Goal: Task Accomplishment & Management: Manage account settings

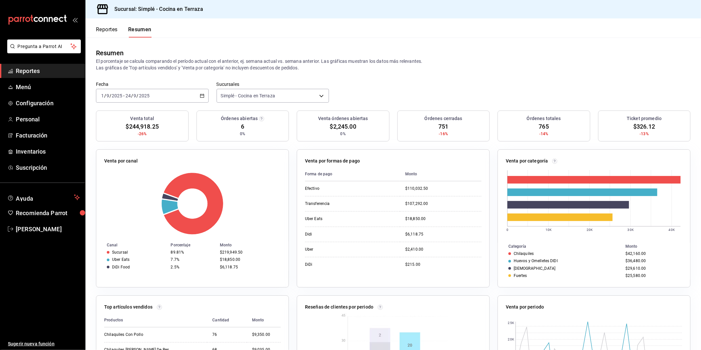
click at [39, 71] on span "Reportes" at bounding box center [48, 70] width 64 height 9
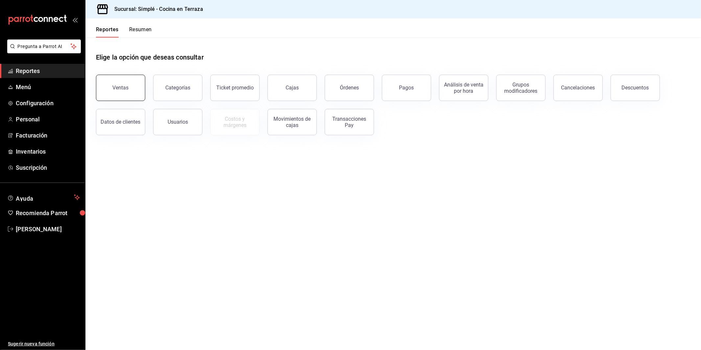
click at [135, 92] on button "Ventas" at bounding box center [120, 88] width 49 height 26
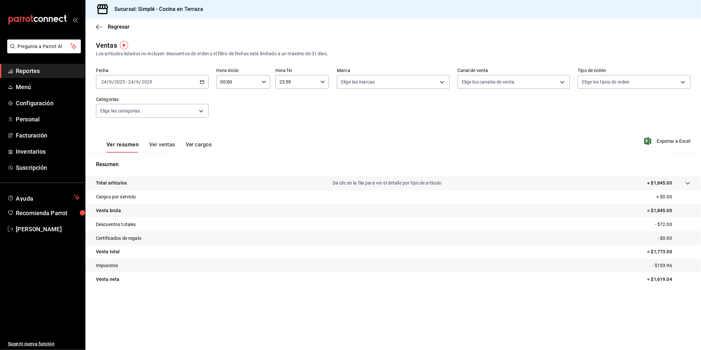
click at [102, 30] on div "Regresar" at bounding box center [394, 26] width 616 height 17
click at [100, 27] on icon "button" at bounding box center [99, 27] width 7 height 6
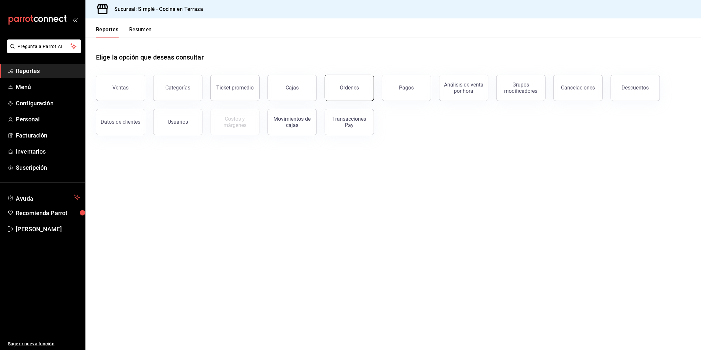
click at [345, 96] on button "Órdenes" at bounding box center [349, 88] width 49 height 26
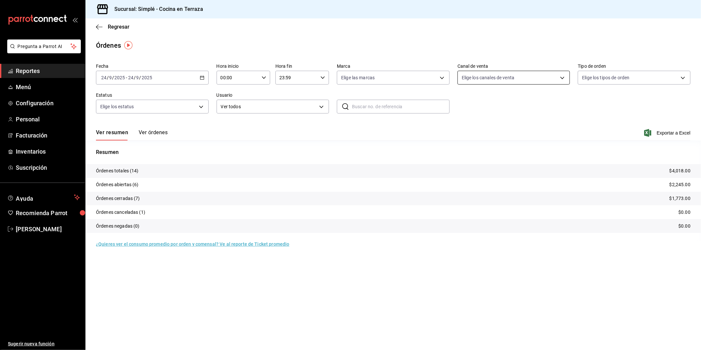
click at [488, 80] on body "Pregunta a Parrot AI Reportes Menú Configuración Personal Facturación Inventari…" at bounding box center [350, 175] width 701 height 350
click at [490, 128] on span "Punto de venta" at bounding box center [522, 125] width 92 height 7
type input "PARROT"
checkbox input "true"
click at [490, 128] on span "Punto de venta" at bounding box center [522, 125] width 92 height 7
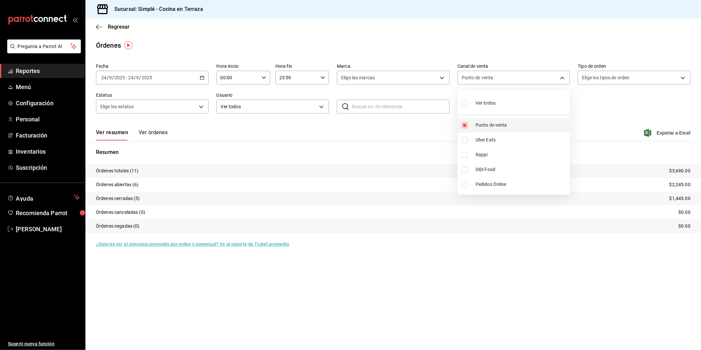
checkbox input "false"
click at [490, 140] on span "Uber Eats" at bounding box center [522, 139] width 92 height 7
type input "UBER_EATS"
checkbox input "true"
click at [490, 140] on span "Uber Eats" at bounding box center [522, 139] width 92 height 7
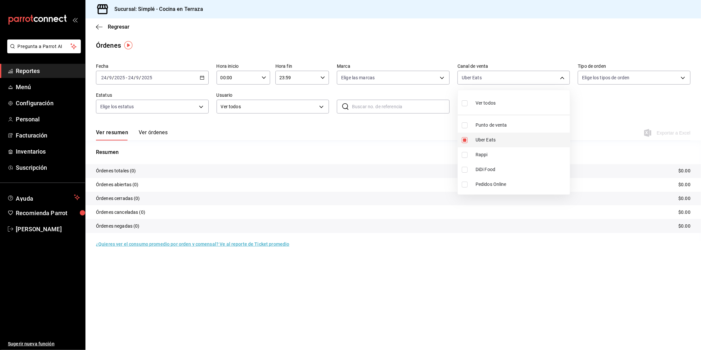
checkbox input "false"
click at [488, 167] on span "DiDi Food" at bounding box center [522, 169] width 92 height 7
type input "DIDI_FOOD"
checkbox input "true"
click at [488, 167] on span "DiDi Food" at bounding box center [522, 169] width 92 height 7
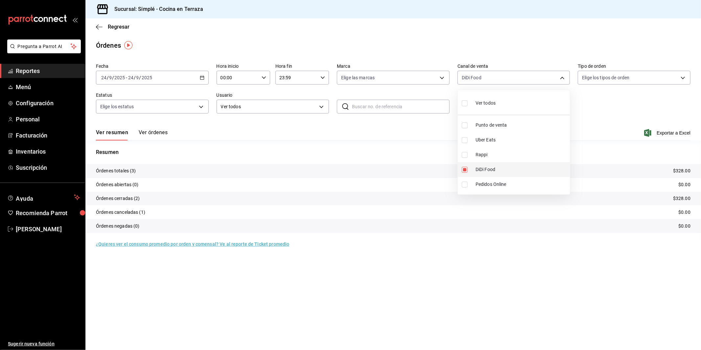
checkbox input "false"
click at [596, 112] on div at bounding box center [350, 175] width 701 height 350
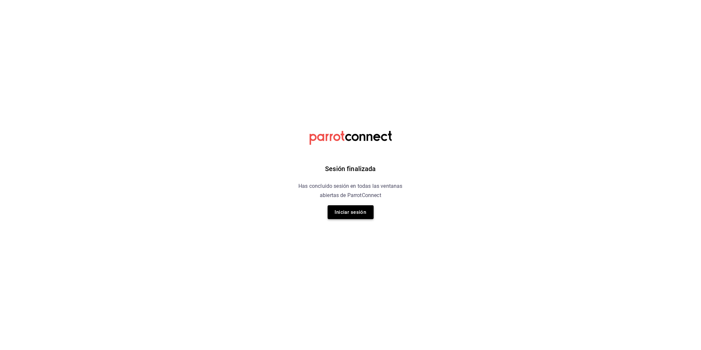
click at [347, 214] on button "Iniciar sesión" at bounding box center [351, 212] width 46 height 14
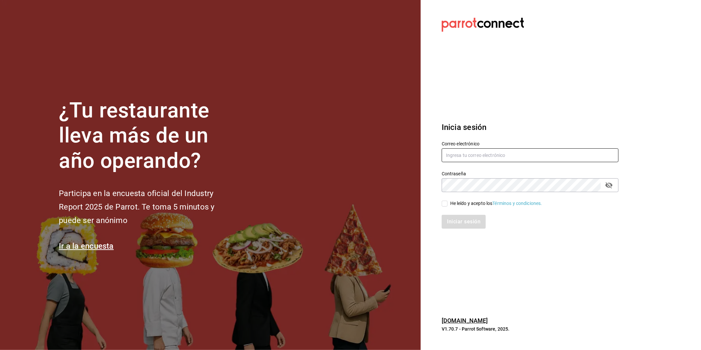
type input "[DOMAIN_NAME][EMAIL_ADDRESS][DOMAIN_NAME]"
click at [451, 203] on div "He leído y acepto los Términos y condiciones." at bounding box center [497, 203] width 92 height 7
click at [448, 203] on input "He leído y acepto los Términos y condiciones." at bounding box center [445, 204] width 6 height 6
checkbox input "true"
click at [455, 222] on button "Iniciar sesión" at bounding box center [464, 222] width 45 height 14
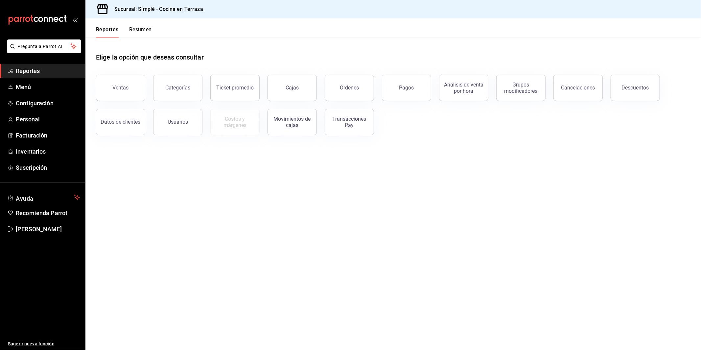
click at [332, 176] on main "Elige la opción que deseas consultar Ventas Categorías Ticket promedio Cajas Ór…" at bounding box center [394, 193] width 616 height 312
click at [49, 88] on span "Menú" at bounding box center [48, 87] width 64 height 9
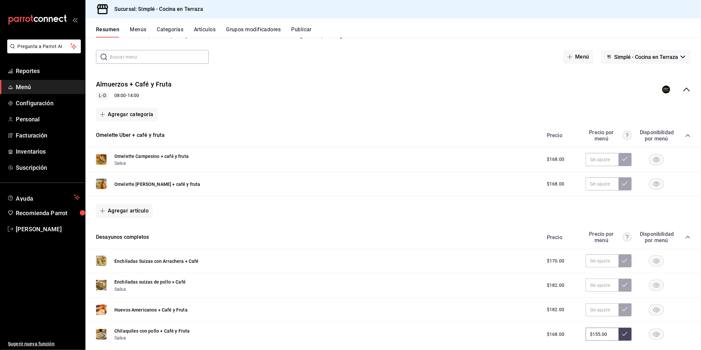
scroll to position [29, 0]
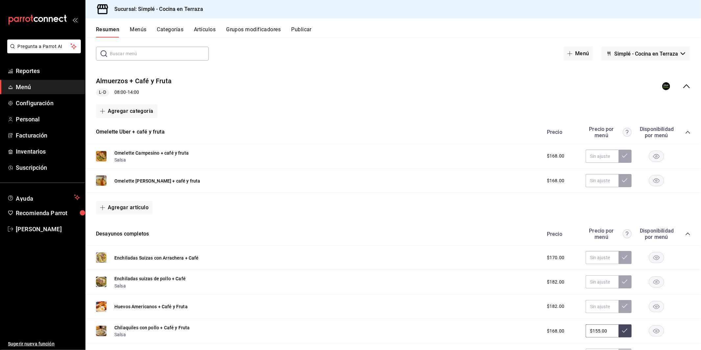
click at [197, 33] on button "Artículos" at bounding box center [205, 31] width 22 height 11
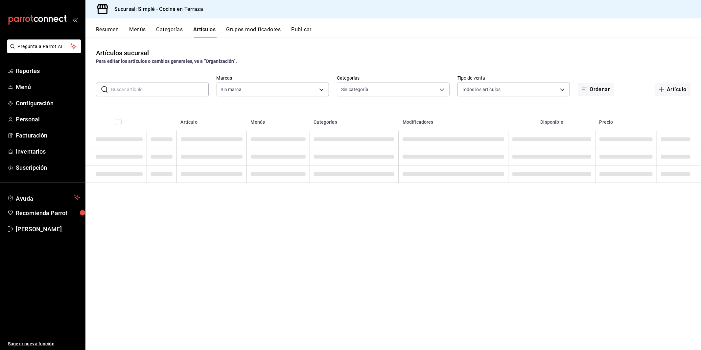
type input "a876fa94-8549-426a-a32f-cad6be8fa00c"
click at [172, 90] on input "text" at bounding box center [160, 89] width 98 height 13
type input "c608d52a-673a-4c34-bdec-9d354f2beafd,1363fd8d-7505-43c5-897c-d15c9bf2b42c,9d744…"
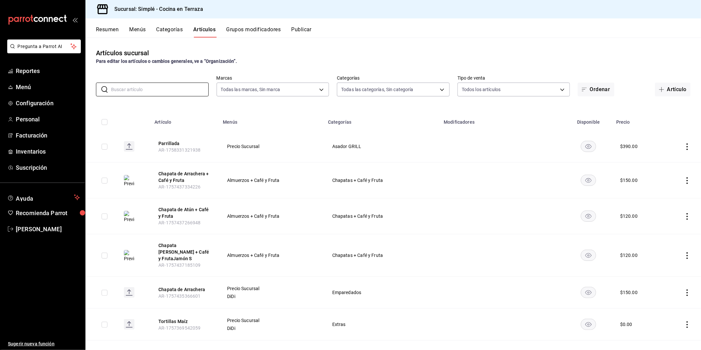
click at [115, 30] on button "Resumen" at bounding box center [107, 31] width 23 height 11
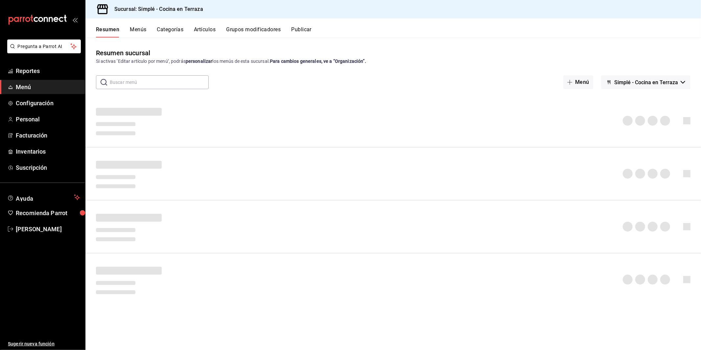
click at [147, 83] on input "text" at bounding box center [159, 82] width 99 height 13
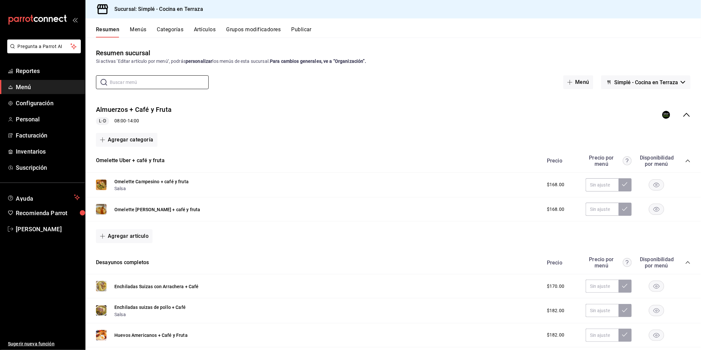
click at [251, 82] on div "​ ​ Menú Simplé - Cocina en Terraza" at bounding box center [394, 82] width 616 height 14
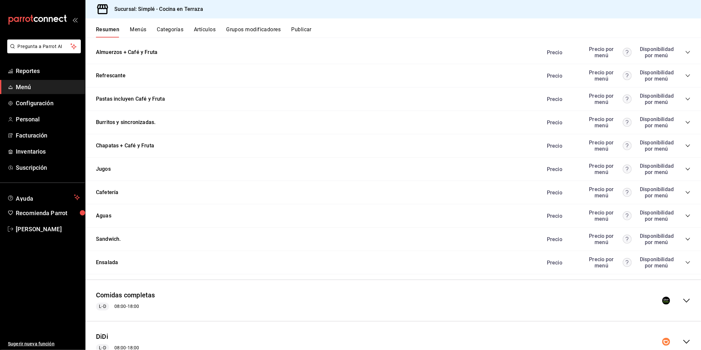
scroll to position [576, 0]
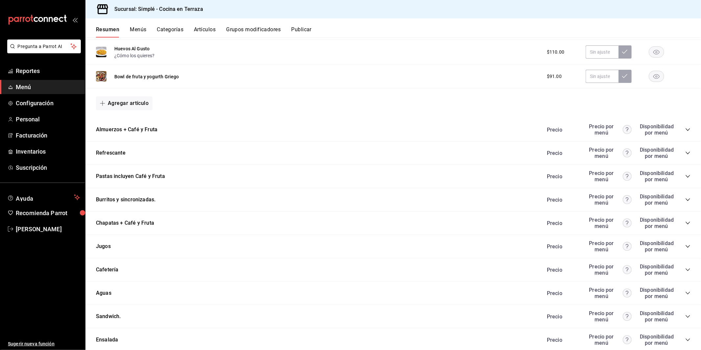
click at [165, 203] on div "Burritos y sincronizadas. Precio Precio por menú Disponibilidad por menú" at bounding box center [394, 199] width 616 height 23
click at [690, 222] on icon "collapse-category-row" at bounding box center [688, 222] width 5 height 5
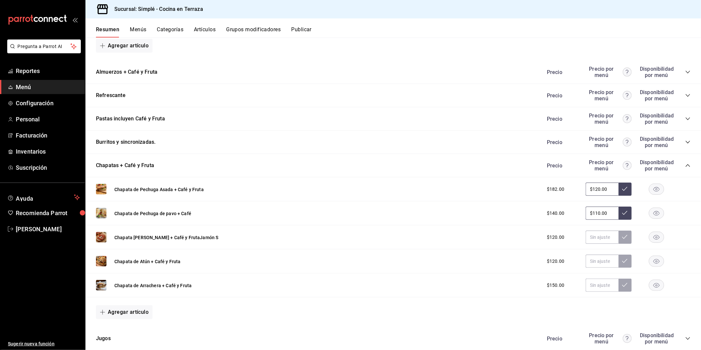
scroll to position [638, 0]
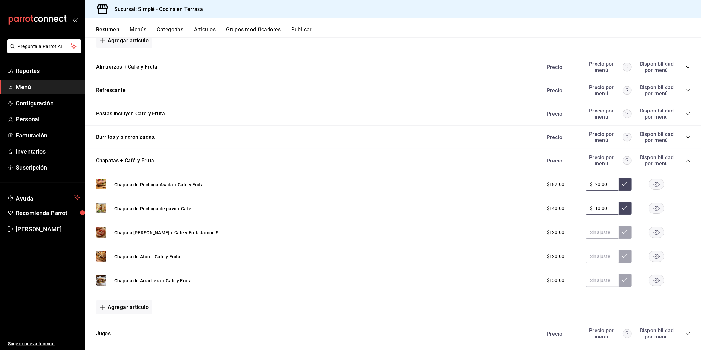
click at [687, 135] on icon "collapse-category-row" at bounding box center [688, 137] width 5 height 5
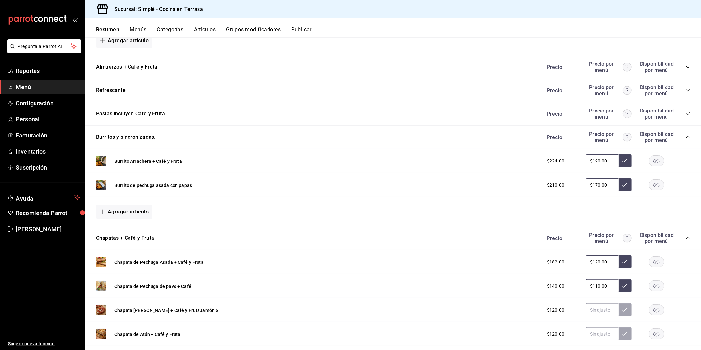
drag, startPoint x: 610, startPoint y: 186, endPoint x: 584, endPoint y: 184, distance: 25.7
click at [584, 184] on div "$210.00 $170.00" at bounding box center [616, 184] width 150 height 13
type input "$210.00"
click at [625, 183] on icon at bounding box center [625, 184] width 5 height 5
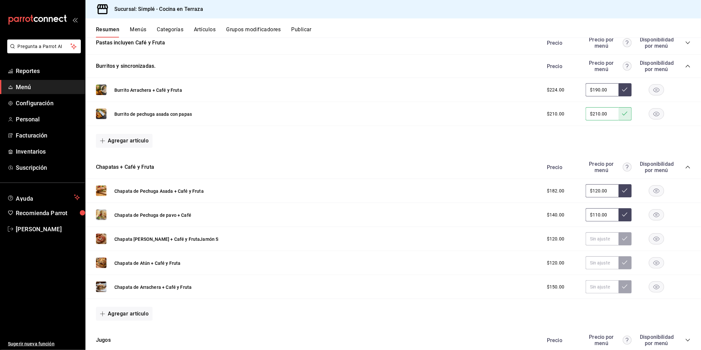
scroll to position [946, 0]
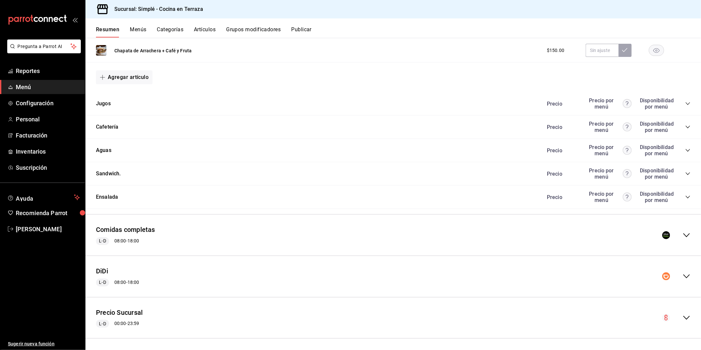
click at [686, 233] on icon "collapse-menu-row" at bounding box center [687, 235] width 8 height 8
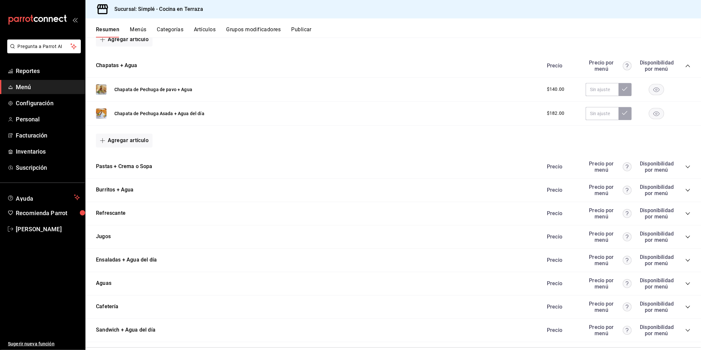
scroll to position [1596, 0]
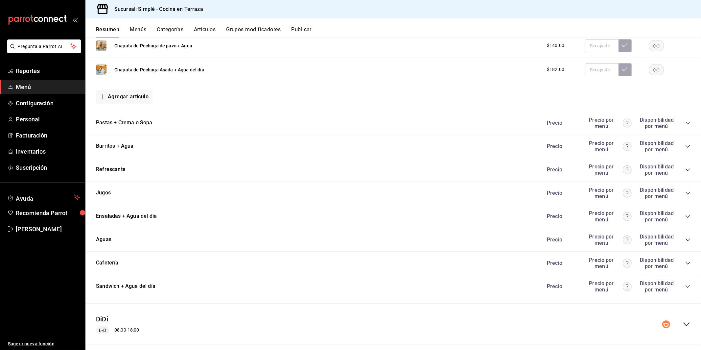
click at [690, 145] on icon "collapse-category-row" at bounding box center [688, 146] width 4 height 3
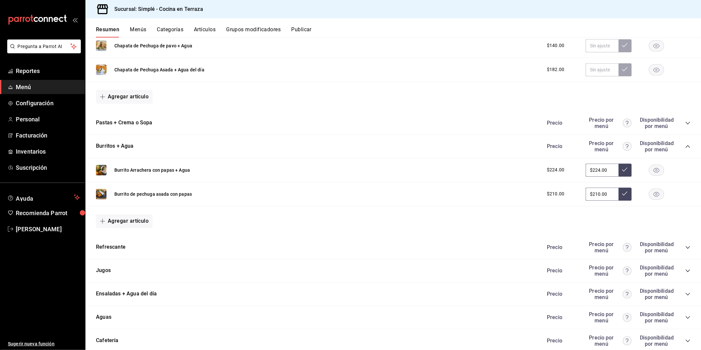
click at [627, 194] on button at bounding box center [625, 193] width 13 height 13
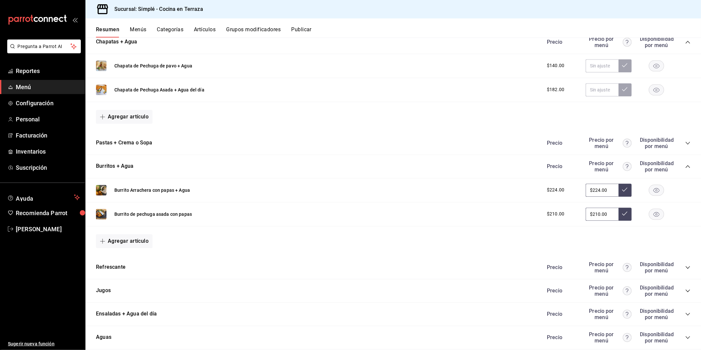
scroll to position [1575, 0]
click at [613, 217] on input "$210.00" at bounding box center [602, 215] width 33 height 13
drag, startPoint x: 614, startPoint y: 214, endPoint x: 570, endPoint y: 213, distance: 44.1
click at [570, 213] on div "$210.00 $210.00" at bounding box center [616, 215] width 150 height 13
click at [612, 210] on input "$210.00" at bounding box center [602, 215] width 33 height 13
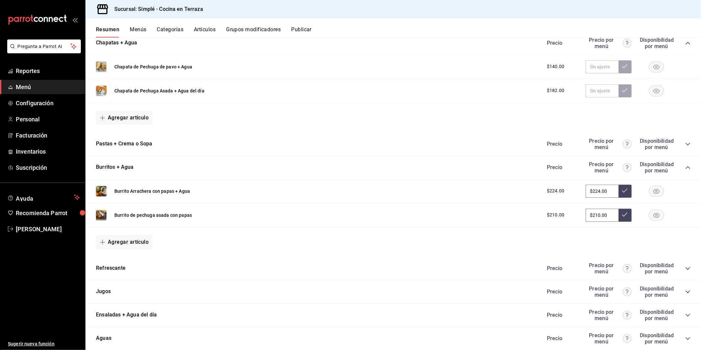
drag, startPoint x: 611, startPoint y: 214, endPoint x: 580, endPoint y: 210, distance: 30.8
click at [580, 210] on div "$210.00 $210.00" at bounding box center [616, 215] width 150 height 13
type input "$190.00"
click at [624, 216] on button at bounding box center [625, 215] width 13 height 13
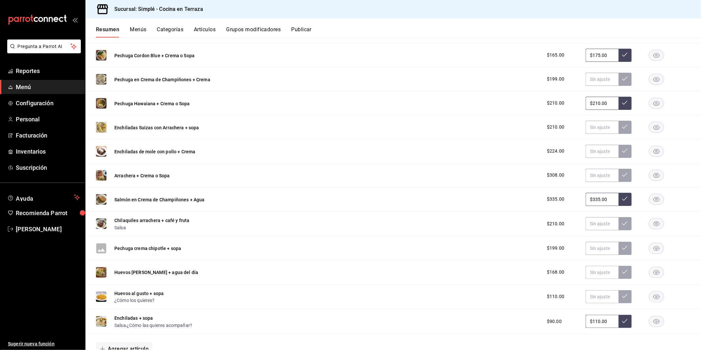
scroll to position [1220, 0]
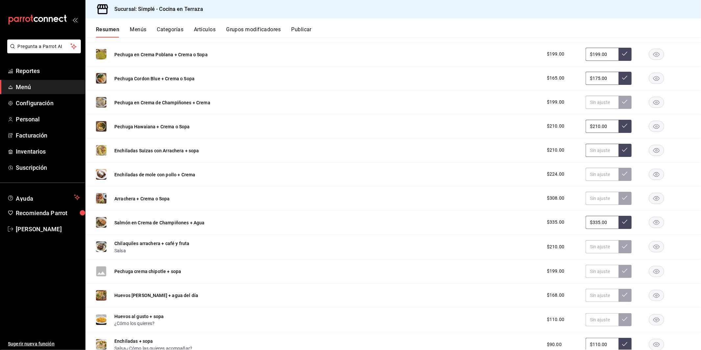
click at [593, 150] on input "text" at bounding box center [602, 150] width 33 height 13
click at [242, 173] on div "Enchiladas de mole con pollo + Crema $224.00" at bounding box center [394, 174] width 616 height 24
click at [596, 148] on input "text" at bounding box center [602, 150] width 33 height 13
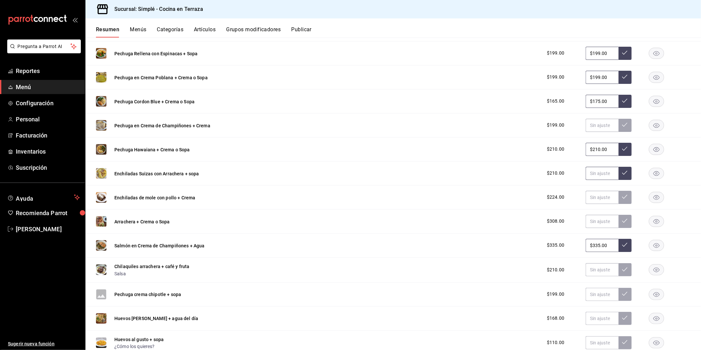
scroll to position [1198, 0]
type input "$180.00"
click at [623, 171] on icon at bounding box center [625, 171] width 5 height 5
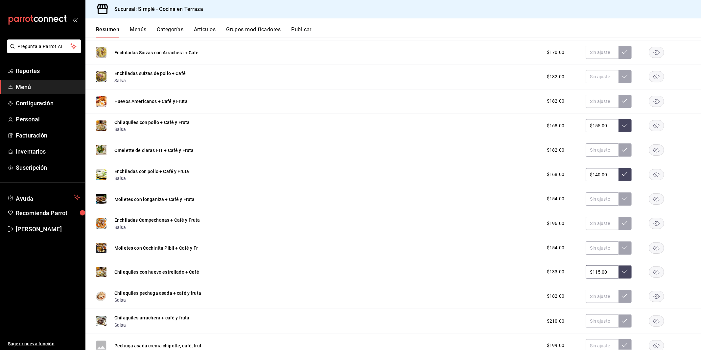
scroll to position [170, 0]
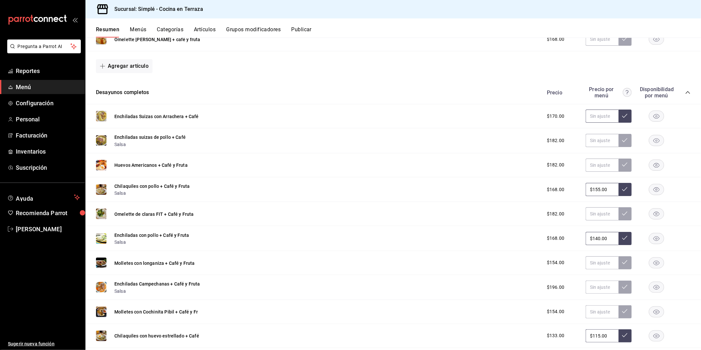
click at [607, 118] on input "text" at bounding box center [602, 116] width 33 height 13
type input "$180.00"
click at [628, 118] on button at bounding box center [625, 116] width 13 height 13
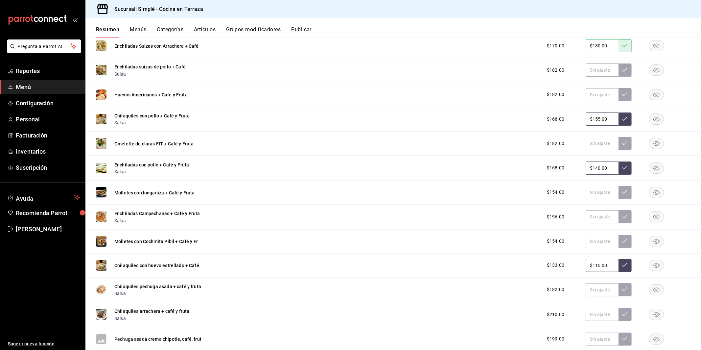
scroll to position [242, 0]
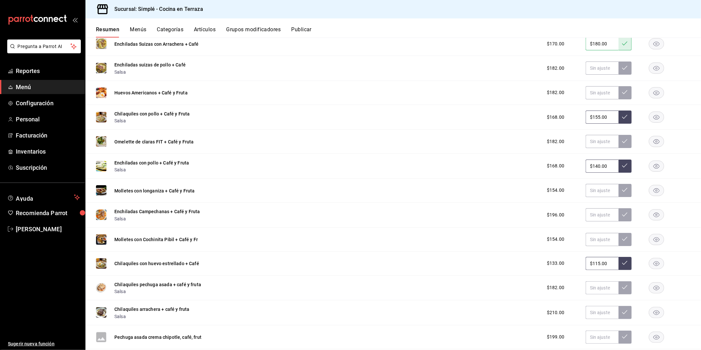
click at [428, 159] on div "Enchiladas con pollo + Café y Fruta Salsa $168.00 $140.00" at bounding box center [394, 166] width 616 height 25
drag, startPoint x: 610, startPoint y: 165, endPoint x: 583, endPoint y: 165, distance: 26.6
click at [583, 165] on div "$168.00 $140.00" at bounding box center [616, 166] width 150 height 13
type input "$150.00"
click at [629, 167] on button at bounding box center [625, 166] width 13 height 13
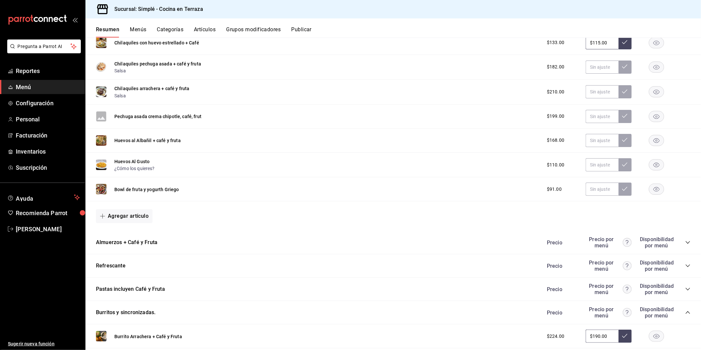
scroll to position [466, 0]
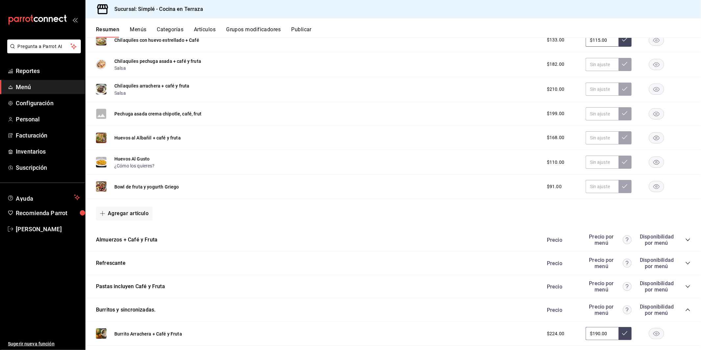
click at [158, 236] on div "Almuerzos + Café y Fruta Precio Precio por menú Disponibilidad por menú" at bounding box center [394, 239] width 616 height 23
click at [691, 240] on div "Almuerzos + Café y Fruta Precio Precio por menú Disponibilidad por menú" at bounding box center [394, 239] width 616 height 23
click at [688, 239] on icon "collapse-category-row" at bounding box center [688, 239] width 5 height 5
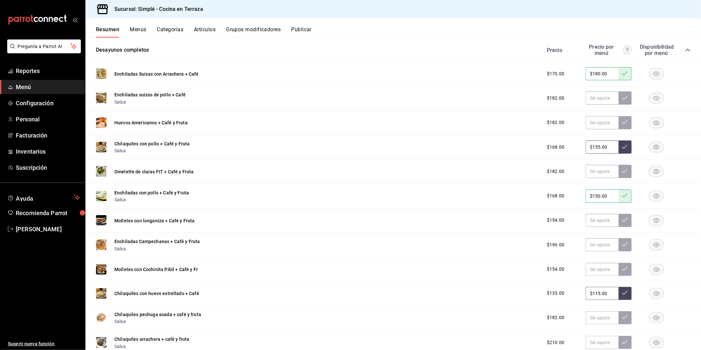
scroll to position [0, 0]
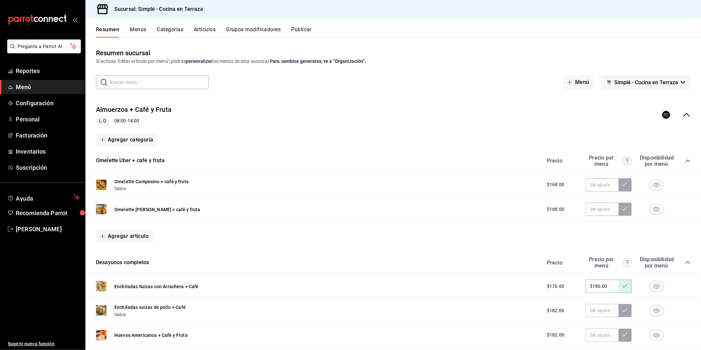
click at [248, 185] on div "Omelette Campesino + café y fruta Salsa $168.00" at bounding box center [394, 185] width 616 height 25
click at [606, 184] on input "text" at bounding box center [602, 184] width 33 height 13
click at [307, 27] on button "Publicar" at bounding box center [301, 31] width 20 height 11
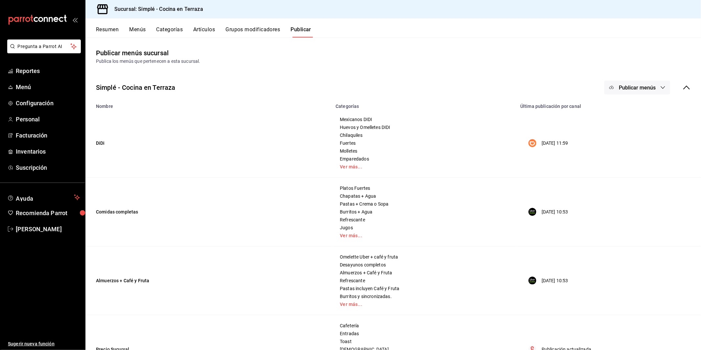
click at [639, 90] on span "Publicar menús" at bounding box center [637, 88] width 37 height 6
click at [633, 129] on span "Uber Eats" at bounding box center [647, 127] width 32 height 7
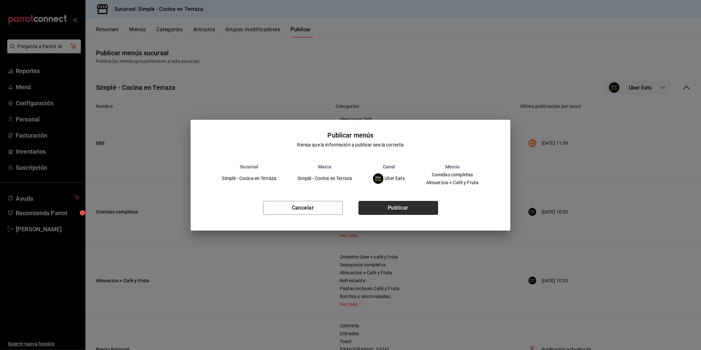
click at [428, 205] on button "Publicar" at bounding box center [399, 208] width 80 height 14
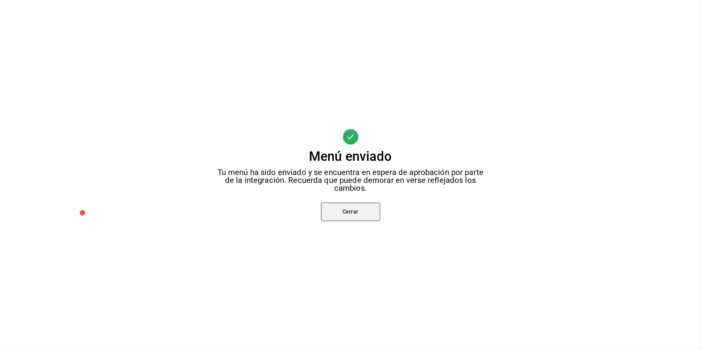
click at [357, 212] on button "Cerrar" at bounding box center [350, 212] width 59 height 18
